Goal: Task Accomplishment & Management: Use online tool/utility

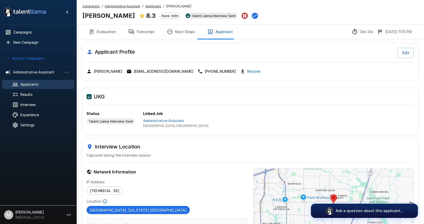
click at [88, 7] on u "Campaigns" at bounding box center [90, 6] width 17 height 4
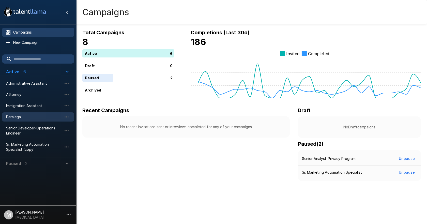
click at [16, 118] on span "Paralegal" at bounding box center [34, 116] width 56 height 5
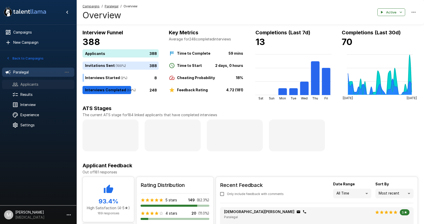
click at [40, 88] on div "Applicants" at bounding box center [38, 84] width 72 height 9
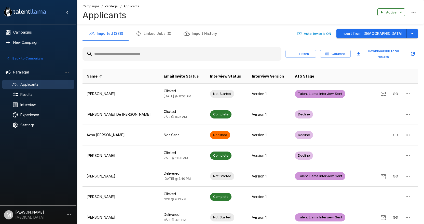
click at [111, 56] on input "text" at bounding box center [181, 53] width 199 height 9
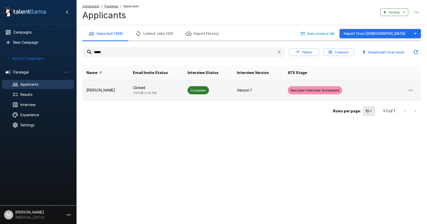
type input "*****"
click at [120, 95] on td "[PERSON_NAME]" at bounding box center [105, 90] width 47 height 21
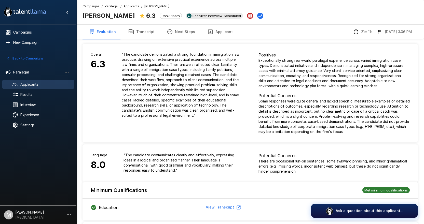
click at [137, 32] on button "Transcript" at bounding box center [141, 32] width 39 height 14
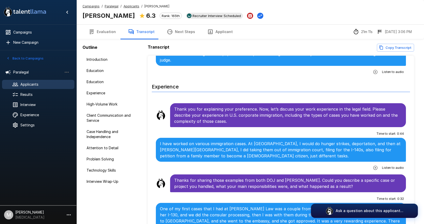
scroll to position [280, 0]
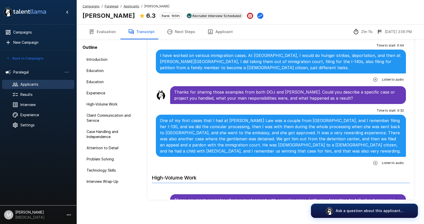
scroll to position [356, 0]
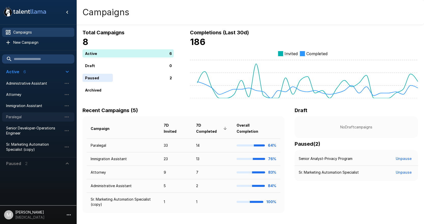
click at [26, 117] on span "Paralegal" at bounding box center [34, 116] width 56 height 5
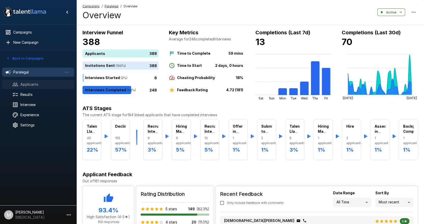
click at [40, 82] on span "Applicants" at bounding box center [45, 84] width 50 height 5
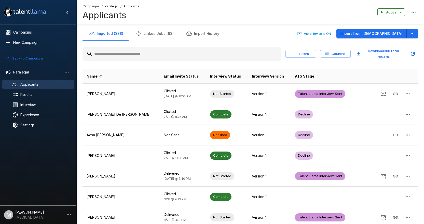
click at [308, 55] on button "Filters" at bounding box center [300, 54] width 31 height 8
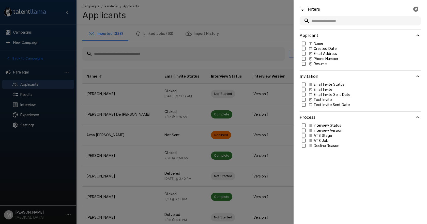
click at [254, 48] on div at bounding box center [213, 112] width 427 height 224
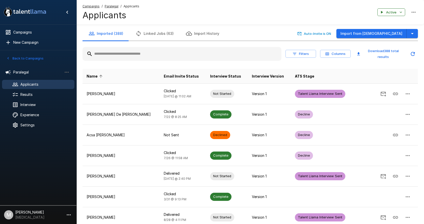
click at [327, 55] on icon "button" at bounding box center [327, 54] width 4 height 3
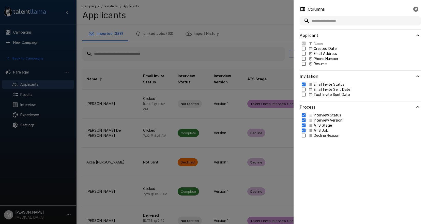
click at [274, 151] on div at bounding box center [213, 112] width 427 height 224
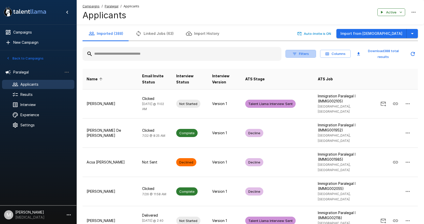
click at [303, 54] on button "Filters" at bounding box center [300, 54] width 31 height 8
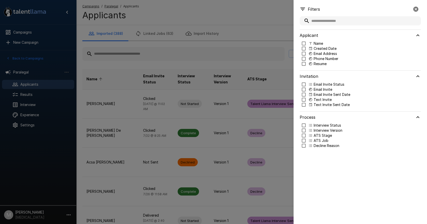
click at [346, 24] on input "text" at bounding box center [360, 20] width 121 height 9
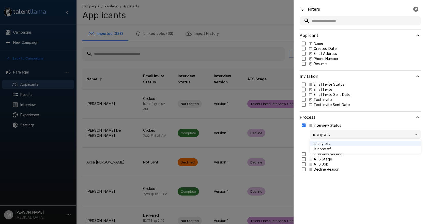
click at [318, 134] on body ".st0{fill:#FFFFFF;} .st1{fill:#76a4ed;} Campaigns New Campaign Active 6 Adminis…" at bounding box center [215, 112] width 431 height 224
click at [318, 135] on div at bounding box center [213, 112] width 427 height 224
click at [325, 144] on body ".st0{fill:#FFFFFF;} .st1{fill:#76a4ed;} Campaigns New Campaign Active 6 Adminis…" at bounding box center [215, 112] width 431 height 224
click at [325, 171] on p "Complete" at bounding box center [370, 171] width 93 height 5
type input "********"
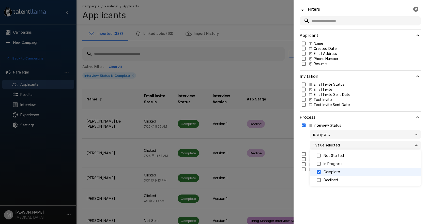
click at [308, 210] on div at bounding box center [213, 112] width 427 height 224
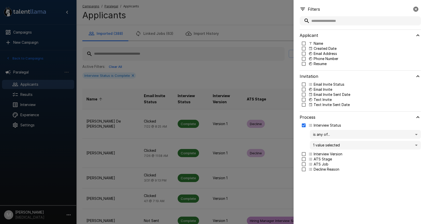
click at [414, 8] on icon "button" at bounding box center [416, 9] width 6 height 6
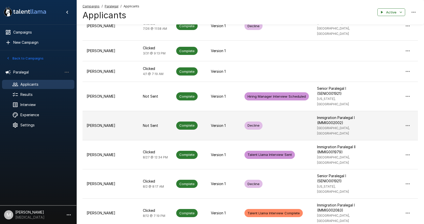
scroll to position [149, 0]
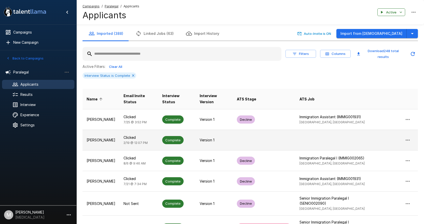
scroll to position [51, 0]
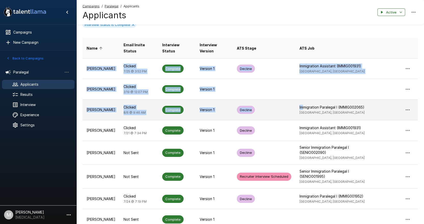
drag, startPoint x: 82, startPoint y: 109, endPoint x: 300, endPoint y: 104, distance: 218.4
click at [300, 104] on div "Imported (388) Linked Jobs (63) Import History Auto-Invite is ON Import from Jo…" at bounding box center [249, 132] width 347 height 313
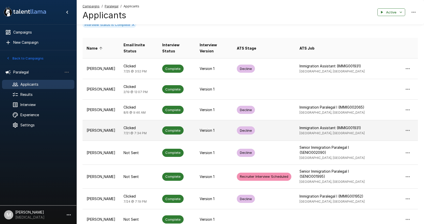
drag, startPoint x: 392, startPoint y: 133, endPoint x: 376, endPoint y: 132, distance: 16.3
click at [392, 133] on td at bounding box center [394, 130] width 46 height 21
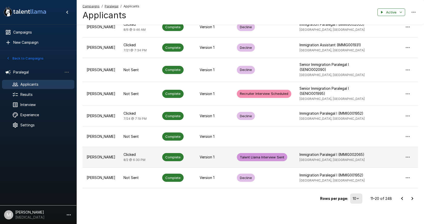
scroll to position [135, 0]
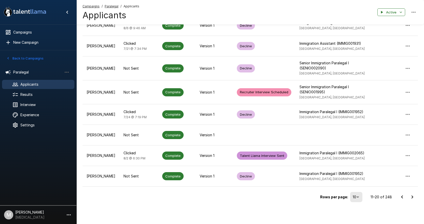
click at [412, 198] on icon "Go to next page" at bounding box center [412, 197] width 2 height 3
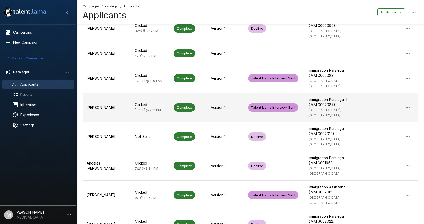
scroll to position [155, 0]
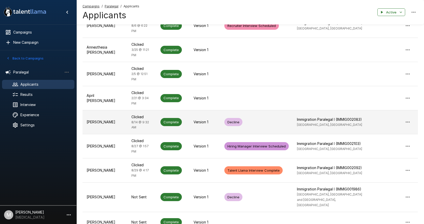
scroll to position [0, 0]
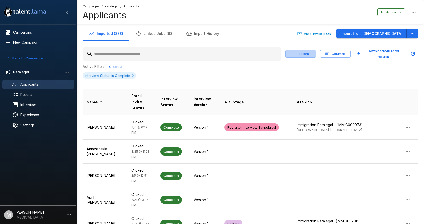
click at [298, 54] on button "Filters" at bounding box center [300, 54] width 31 height 8
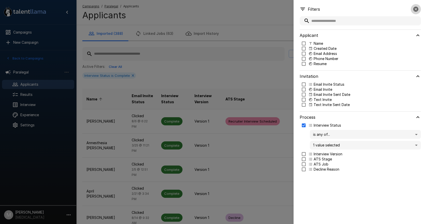
click at [415, 7] on icon "button" at bounding box center [416, 9] width 5 height 5
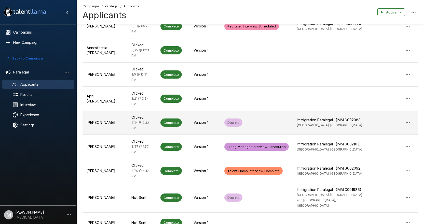
scroll to position [149, 0]
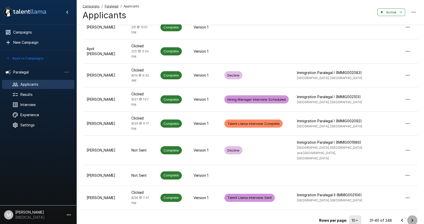
click at [410, 218] on icon "Go to next page" at bounding box center [412, 221] width 6 height 6
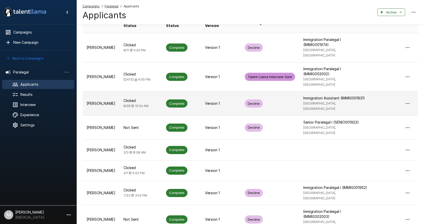
scroll to position [123, 0]
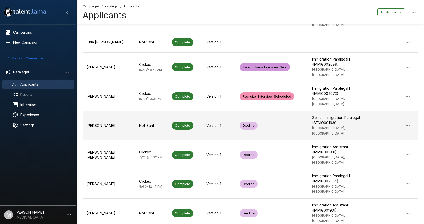
scroll to position [155, 0]
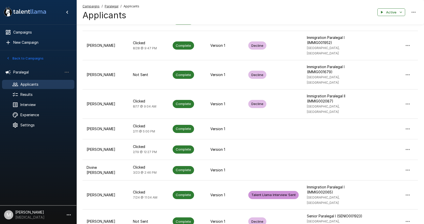
scroll to position [132, 0]
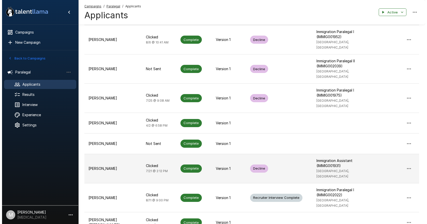
scroll to position [0, 0]
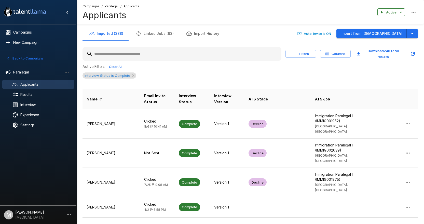
click at [132, 75] on icon at bounding box center [133, 76] width 4 height 4
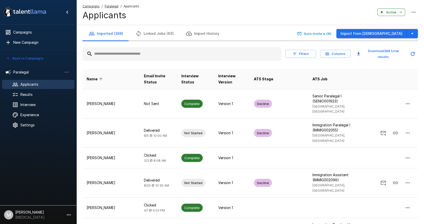
click at [377, 53] on button "Download 388 total results" at bounding box center [379, 54] width 51 height 14
click at [296, 55] on icon "button" at bounding box center [294, 54] width 5 height 5
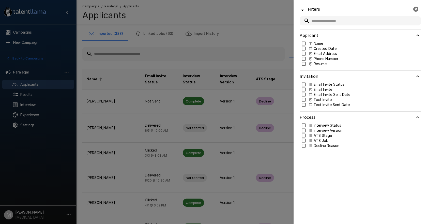
click at [226, 37] on div at bounding box center [213, 112] width 427 height 224
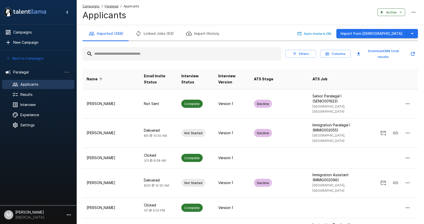
click at [302, 50] on button "Filters" at bounding box center [300, 54] width 31 height 8
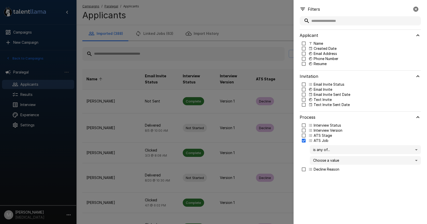
click at [321, 165] on div "is any of... ** Choose a value" at bounding box center [361, 155] width 119 height 24
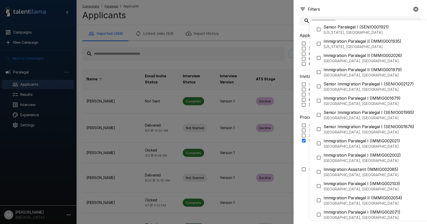
click at [322, 163] on body ".st0{fill:#FFFFFF;} .st1{fill:#76a4ed;} Campaigns New Campaign Active 6 Adminis…" at bounding box center [215, 112] width 431 height 224
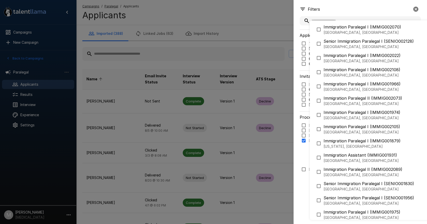
scroll to position [229, 0]
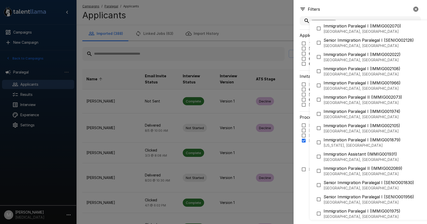
click at [339, 105] on p "Los Angeles, CA" at bounding box center [403, 102] width 159 height 5
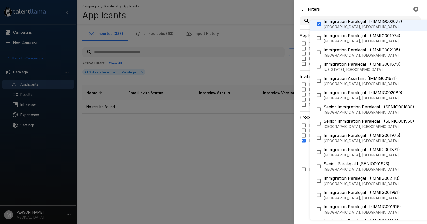
scroll to position [305, 0]
click at [342, 177] on span "Immigration Paralegal I (IMMIG002118)" at bounding box center [403, 178] width 159 height 6
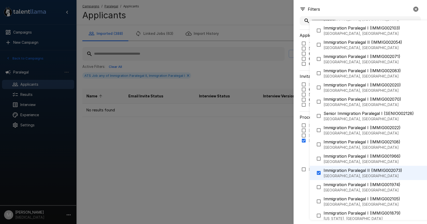
scroll to position [0, 0]
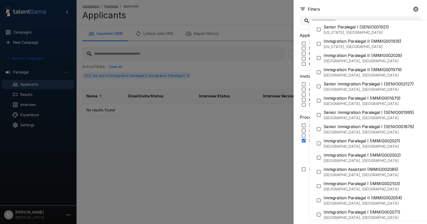
click at [356, 119] on p "[GEOGRAPHIC_DATA], [GEOGRAPHIC_DATA]" at bounding box center [403, 118] width 159 height 5
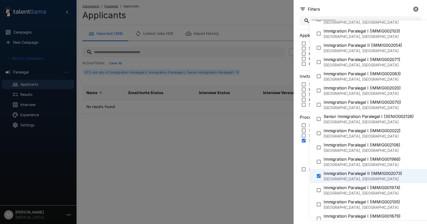
scroll to position [127, 0]
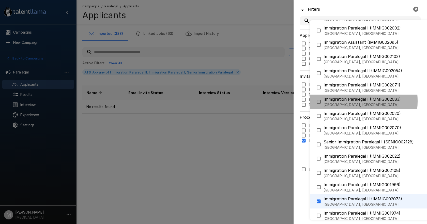
click at [327, 101] on span "Immigration Paralegal I (IMMIG002083)" at bounding box center [403, 99] width 159 height 6
type input "**********"
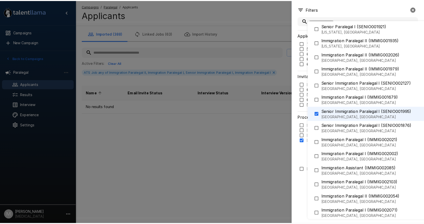
scroll to position [0, 0]
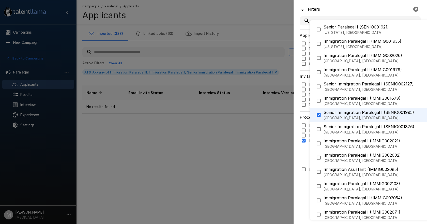
click at [302, 153] on div at bounding box center [213, 112] width 427 height 224
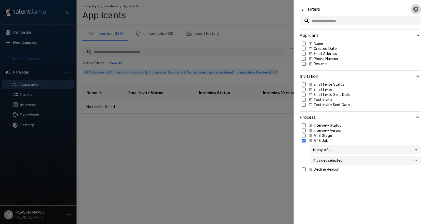
click at [418, 10] on icon "button" at bounding box center [416, 9] width 5 height 5
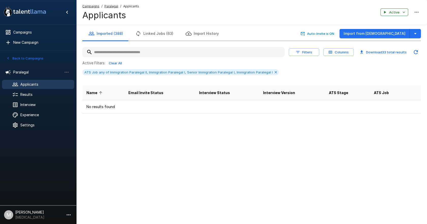
click at [305, 52] on button "Filters" at bounding box center [304, 52] width 31 height 8
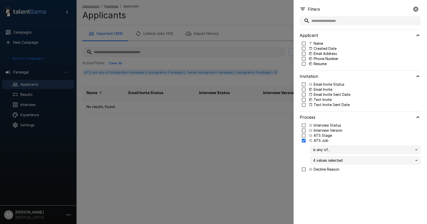
click at [258, 127] on div at bounding box center [213, 112] width 427 height 224
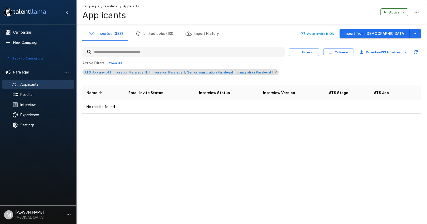
click at [274, 72] on icon at bounding box center [276, 72] width 4 height 4
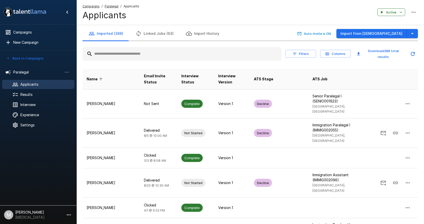
click at [302, 53] on button "Filters" at bounding box center [300, 54] width 31 height 8
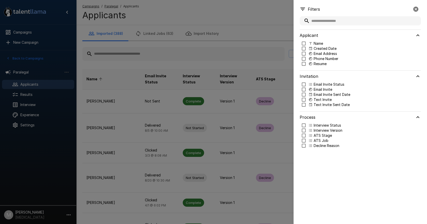
click at [322, 141] on p "ATS Job" at bounding box center [321, 140] width 15 height 5
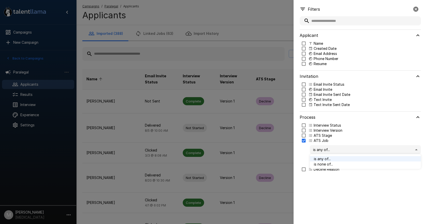
click at [329, 151] on body ".st0{fill:#FFFFFF;} .st1{fill:#76a4ed;} Campaigns New Campaign Active 6 Adminis…" at bounding box center [215, 112] width 431 height 224
click at [329, 160] on span "is any of..." at bounding box center [365, 158] width 103 height 5
click at [329, 160] on body ".st0{fill:#FFFFFF;} .st1{fill:#76a4ed;} Campaigns New Campaign Active 6 Adminis…" at bounding box center [215, 112] width 431 height 224
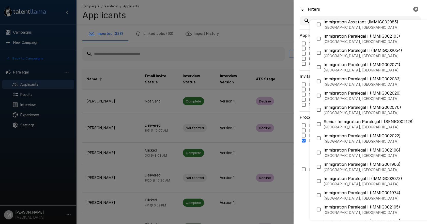
scroll to position [153, 0]
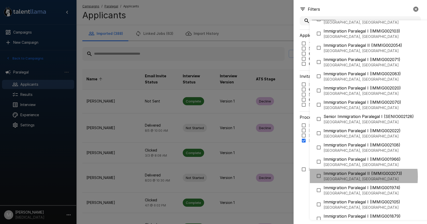
click at [349, 177] on p "Los Angeles, CA" at bounding box center [403, 179] width 159 height 5
type input "**********"
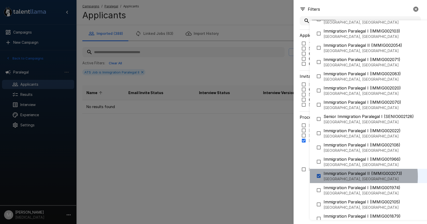
click at [349, 177] on p "Los Angeles, CA" at bounding box center [403, 179] width 159 height 5
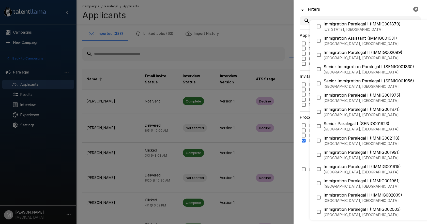
scroll to position [356, 0]
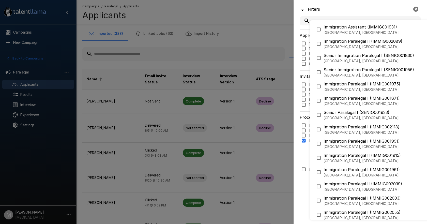
click at [357, 133] on p "Los Angeles, CA" at bounding box center [403, 132] width 159 height 5
type input "**********"
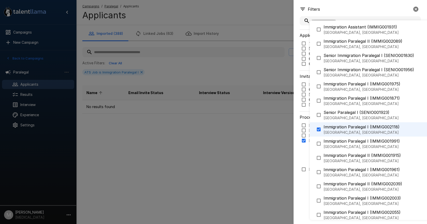
click at [205, 80] on div at bounding box center [213, 112] width 427 height 224
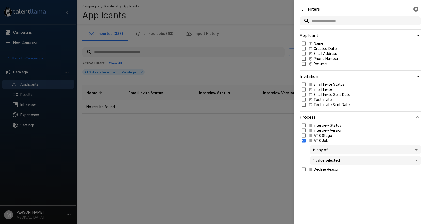
click at [203, 81] on div at bounding box center [213, 112] width 427 height 224
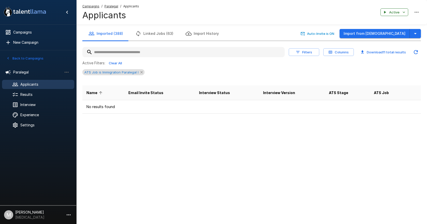
click at [141, 72] on icon at bounding box center [141, 72] width 2 height 2
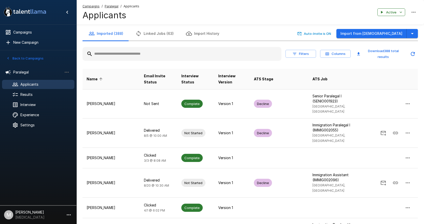
click at [304, 53] on button "Filters" at bounding box center [300, 54] width 31 height 8
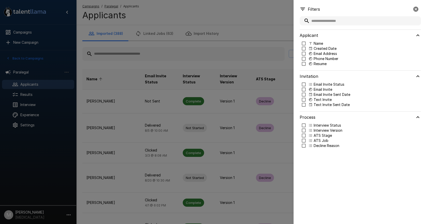
click at [314, 140] on p "ATS Job" at bounding box center [321, 140] width 15 height 5
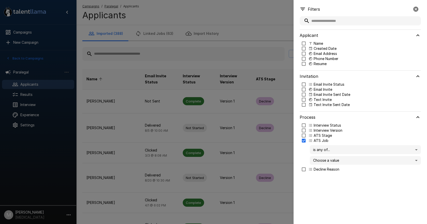
click at [320, 162] on body ".st0{fill:#FFFFFF;} .st1{fill:#76a4ed;} Campaigns New Campaign Active 6 Adminis…" at bounding box center [215, 112] width 431 height 224
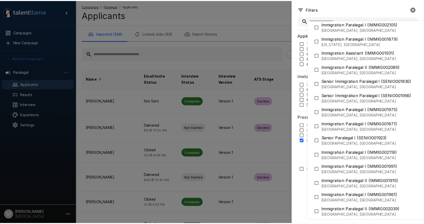
scroll to position [331, 0]
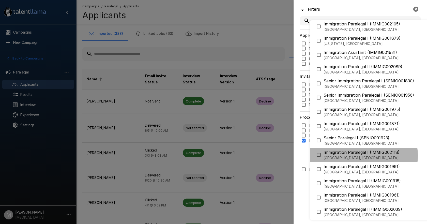
click at [363, 155] on p "Los Angeles, CA" at bounding box center [403, 157] width 159 height 5
type input "**********"
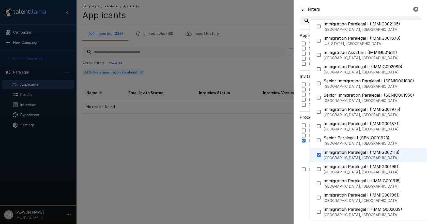
click at [164, 129] on div at bounding box center [213, 112] width 427 height 224
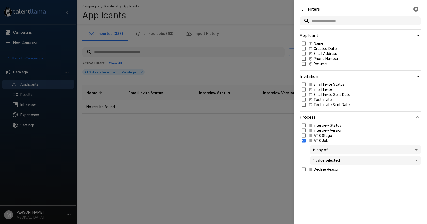
click at [157, 105] on div at bounding box center [213, 112] width 427 height 224
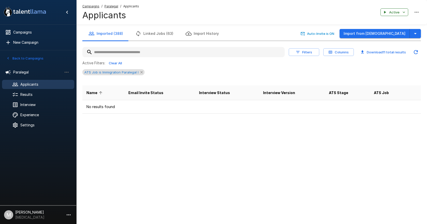
click at [142, 73] on icon at bounding box center [141, 72] width 2 height 2
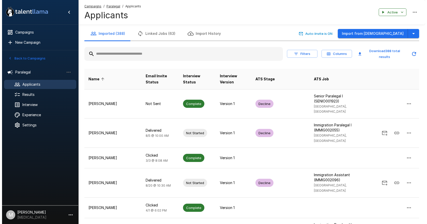
scroll to position [125, 0]
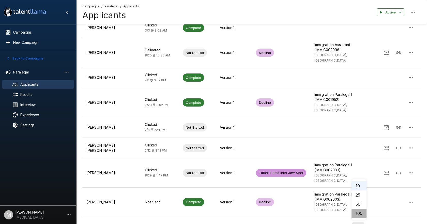
click at [361, 216] on li "100" at bounding box center [359, 213] width 15 height 9
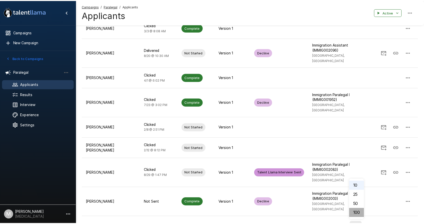
scroll to position [0, 0]
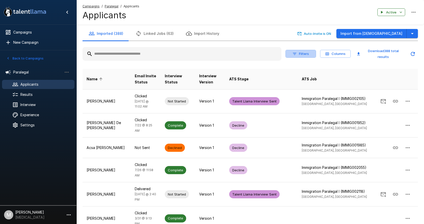
click at [297, 54] on button "Filters" at bounding box center [300, 54] width 31 height 8
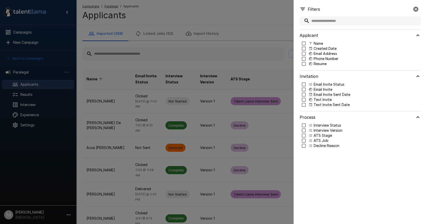
click at [320, 125] on p "Interview Status" at bounding box center [327, 125] width 27 height 5
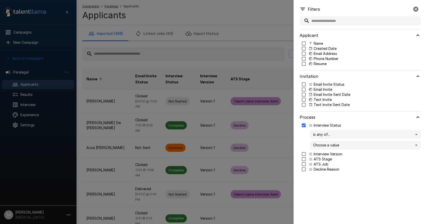
drag, startPoint x: 317, startPoint y: 140, endPoint x: 317, endPoint y: 146, distance: 5.6
click at [317, 142] on div "is any of... ** Choose a value" at bounding box center [365, 140] width 111 height 20
click at [317, 146] on body ".st0{fill:#FFFFFF;} .st1{fill:#76a4ed;} Campaigns New Campaign Active 6 Adminis…" at bounding box center [215, 112] width 431 height 224
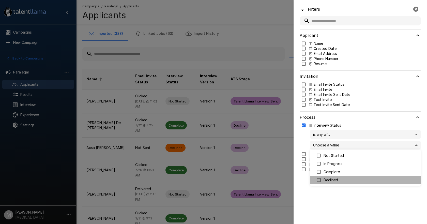
click at [330, 181] on p "Declined" at bounding box center [370, 180] width 93 height 5
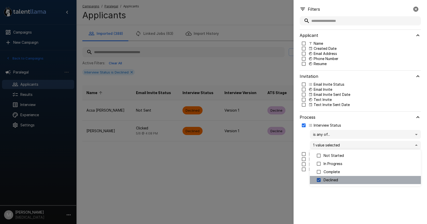
click at [330, 181] on p "Declined" at bounding box center [370, 180] width 93 height 5
click at [333, 170] on p "Complete" at bounding box center [370, 171] width 93 height 5
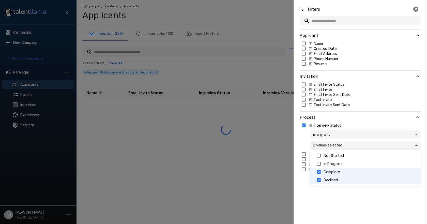
type input "**********"
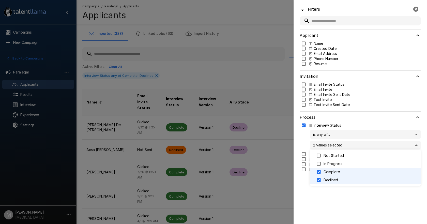
click at [210, 79] on div at bounding box center [213, 112] width 427 height 224
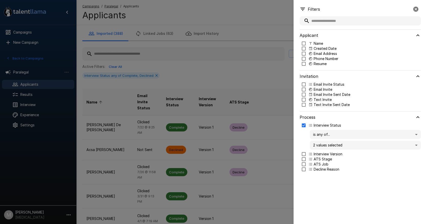
click at [418, 9] on icon "button" at bounding box center [416, 9] width 5 height 5
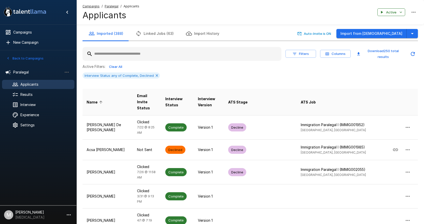
click at [417, 9] on div "Active" at bounding box center [397, 12] width 40 height 9
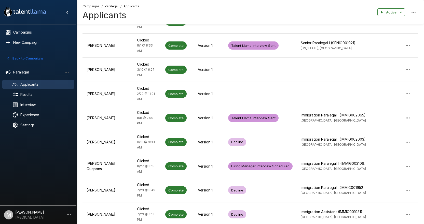
scroll to position [2209, 0]
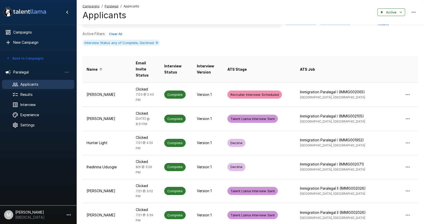
scroll to position [0, 0]
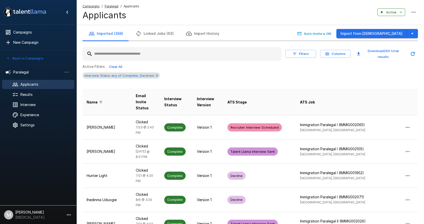
click at [145, 75] on span "Interview Status any of Complete, Declined" at bounding box center [118, 76] width 73 height 4
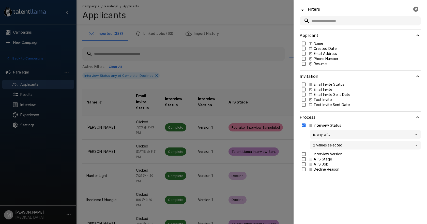
click at [158, 76] on div at bounding box center [213, 112] width 427 height 224
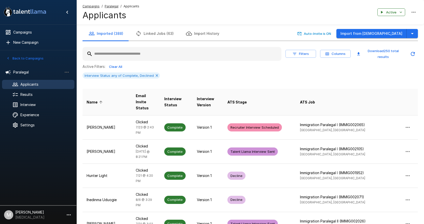
click at [310, 54] on button "Filters" at bounding box center [300, 54] width 31 height 8
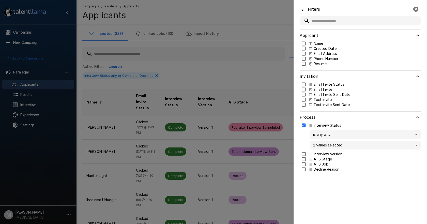
click at [319, 143] on body ".st0{fill:#FFFFFF;} .st1{fill:#76a4ed;} Campaigns New Campaign Active 6 Adminis…" at bounding box center [215, 112] width 431 height 224
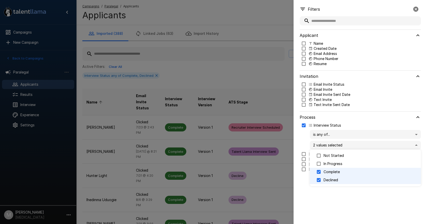
click at [330, 180] on p "Declined" at bounding box center [370, 180] width 93 height 5
type input "********"
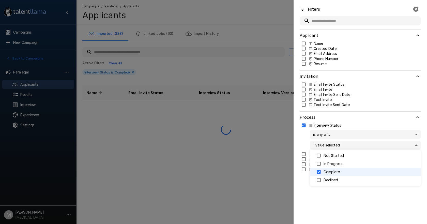
click at [326, 199] on div at bounding box center [213, 112] width 427 height 224
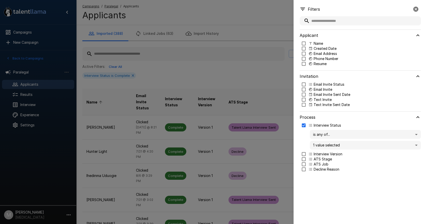
click at [196, 154] on div at bounding box center [213, 112] width 427 height 224
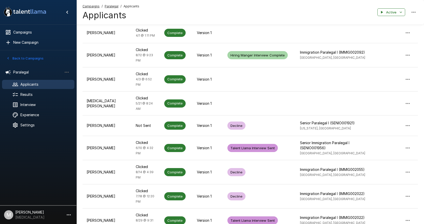
scroll to position [1565, 0]
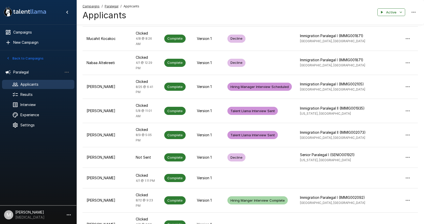
click at [27, 86] on span "Applicants" at bounding box center [45, 84] width 50 height 5
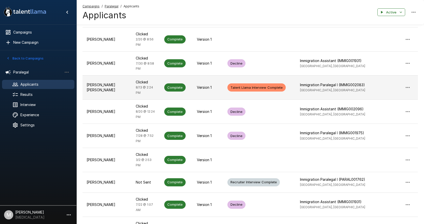
drag, startPoint x: 31, startPoint y: 87, endPoint x: 207, endPoint y: 62, distance: 178.0
click at [31, 87] on span "Applicants" at bounding box center [45, 84] width 50 height 5
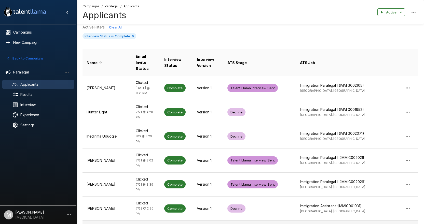
scroll to position [0, 0]
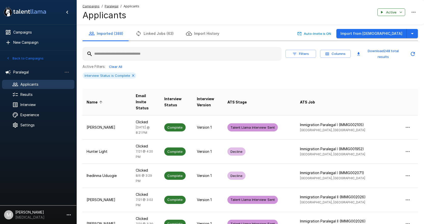
click at [131, 53] on input "text" at bounding box center [181, 53] width 199 height 9
click at [131, 78] on icon at bounding box center [133, 76] width 4 height 4
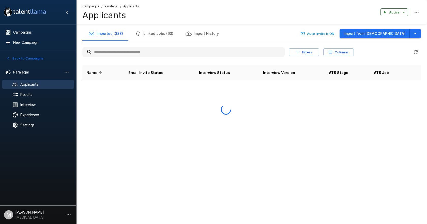
click at [135, 52] on input "text" at bounding box center [183, 52] width 203 height 9
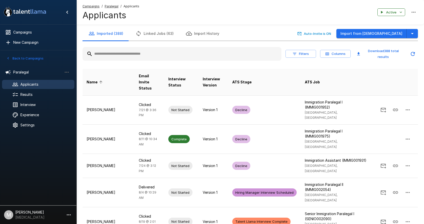
click at [135, 52] on input "text" at bounding box center [181, 53] width 199 height 9
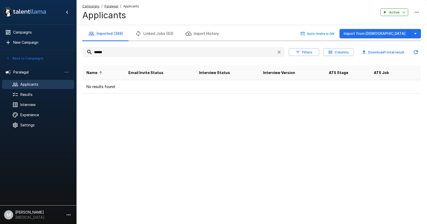
drag, startPoint x: 124, startPoint y: 55, endPoint x: 23, endPoint y: 50, distance: 101.6
click at [76, 50] on div ".st0{fill:#FFFFFF;} .st1{fill:#76a4ed;} Campaigns New Campaign Active 6 Adminis…" at bounding box center [251, 57] width 351 height 114
type input "*"
type input "*****"
click at [415, 33] on icon "button" at bounding box center [416, 34] width 6 height 6
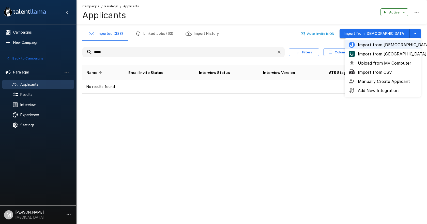
click at [380, 52] on span "Import from UKG" at bounding box center [387, 54] width 59 height 6
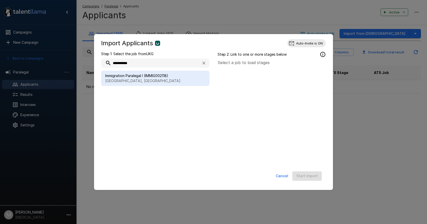
type input "**********"
click at [178, 77] on span "Immigration Paralegal I (IMMIG002118)" at bounding box center [155, 75] width 100 height 5
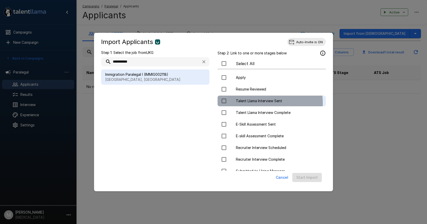
click at [263, 103] on span "Talent Llama Interview Sent" at bounding box center [279, 100] width 86 height 5
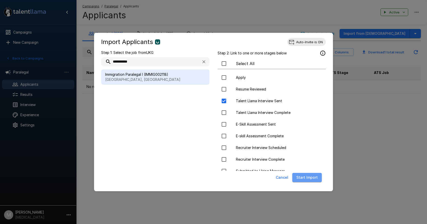
click at [310, 178] on button "Start Import" at bounding box center [308, 177] width 30 height 9
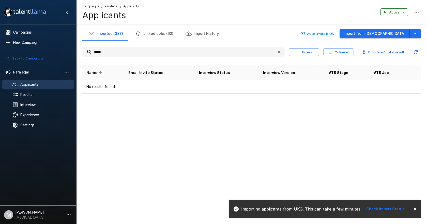
click at [281, 53] on icon "button" at bounding box center [279, 52] width 5 height 5
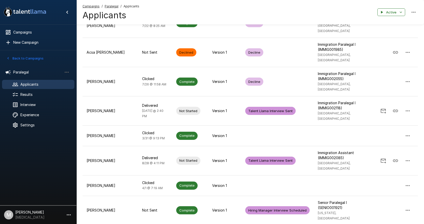
scroll to position [102, 0]
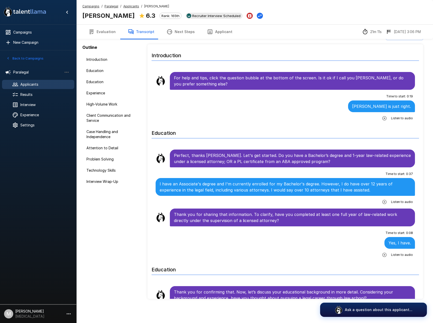
scroll to position [356, 0]
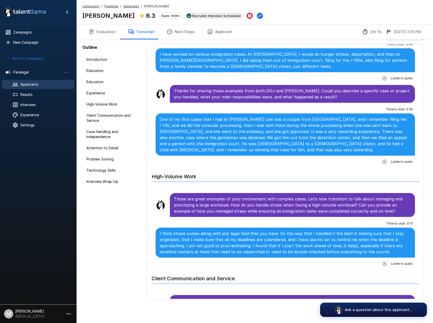
drag, startPoint x: 32, startPoint y: 84, endPoint x: 40, endPoint y: 81, distance: 8.8
click at [32, 84] on span "Applicants" at bounding box center [45, 84] width 50 height 5
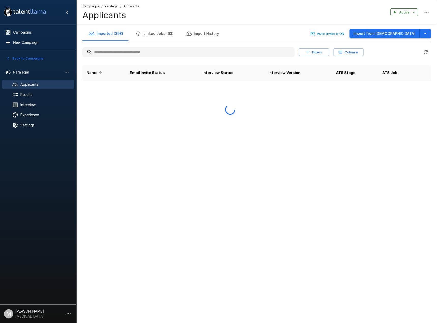
click at [111, 55] on input "text" at bounding box center [188, 52] width 212 height 9
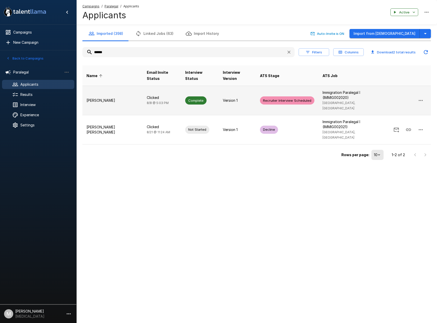
type input "******"
click at [152, 95] on p "Clicked" at bounding box center [162, 97] width 30 height 5
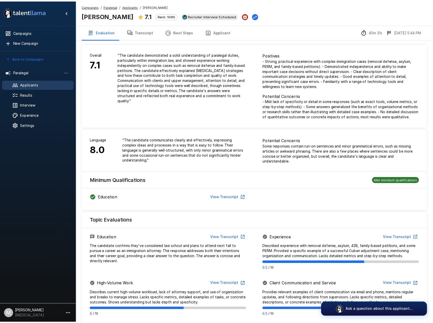
scroll to position [263, 0]
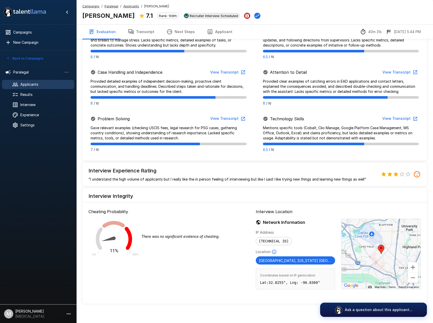
drag, startPoint x: 186, startPoint y: 32, endPoint x: 241, endPoint y: 12, distance: 58.0
click at [186, 32] on button "Next Steps" at bounding box center [181, 32] width 40 height 14
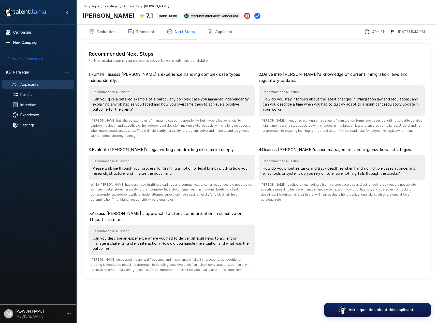
click at [148, 31] on button "Transcript" at bounding box center [141, 32] width 39 height 14
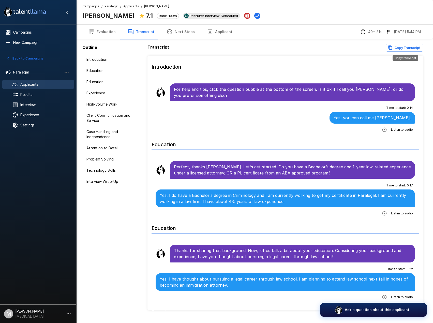
click at [415, 48] on button "Copy Transcript" at bounding box center [404, 48] width 37 height 8
